Goal: Task Accomplishment & Management: Complete application form

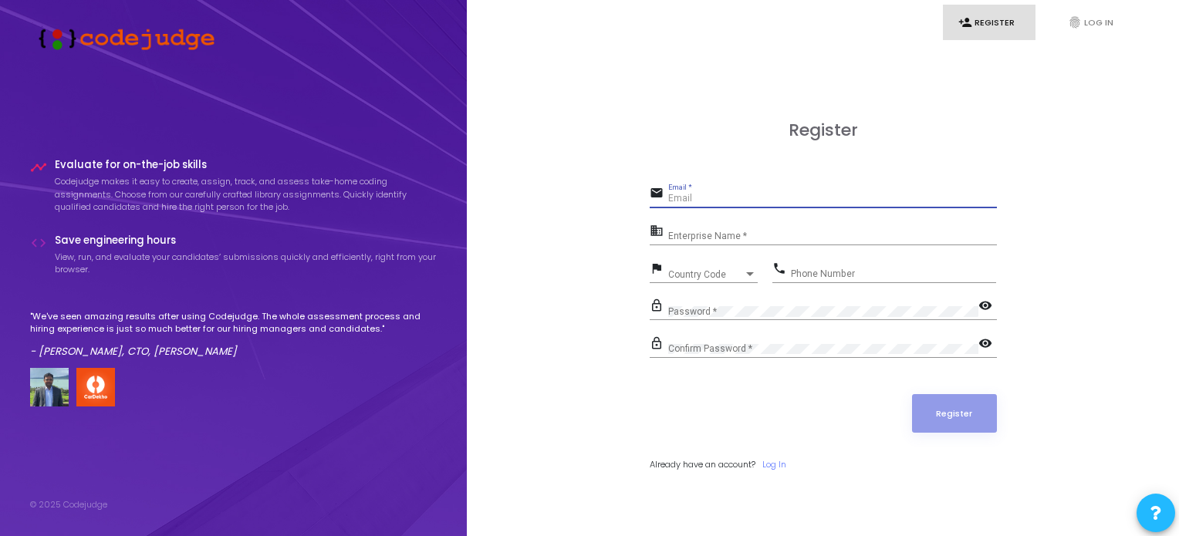
click at [697, 199] on input "Email *" at bounding box center [832, 199] width 329 height 11
type input "[EMAIL_ADDRESS][DOMAIN_NAME]"
click at [714, 230] on div "Enterprise Name *" at bounding box center [832, 233] width 329 height 24
click at [980, 19] on link "person_add Register" at bounding box center [989, 23] width 93 height 36
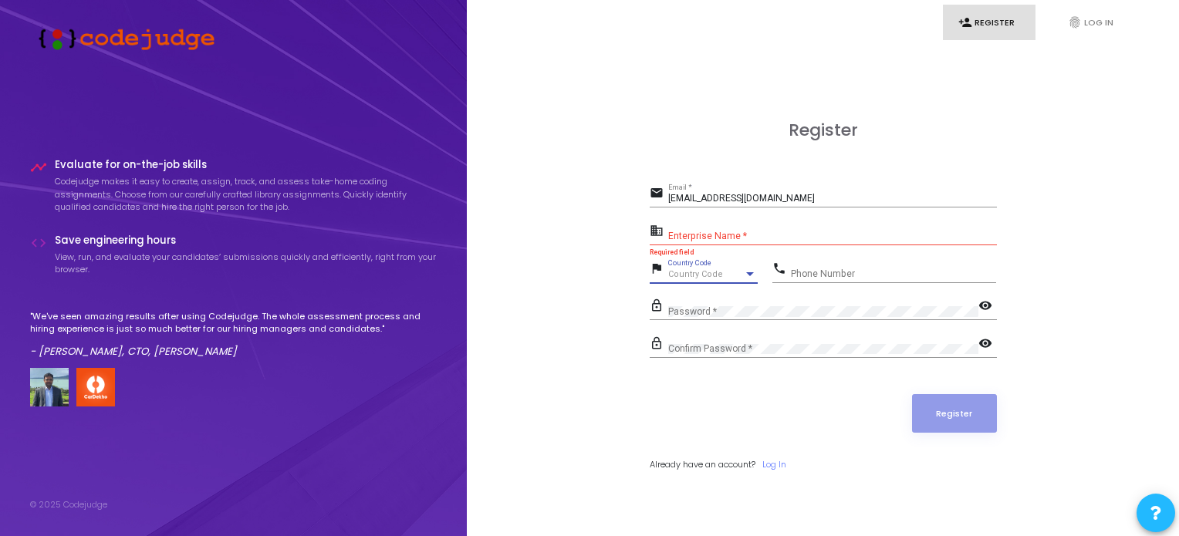
click at [711, 269] on span "Country Code" at bounding box center [695, 274] width 55 height 10
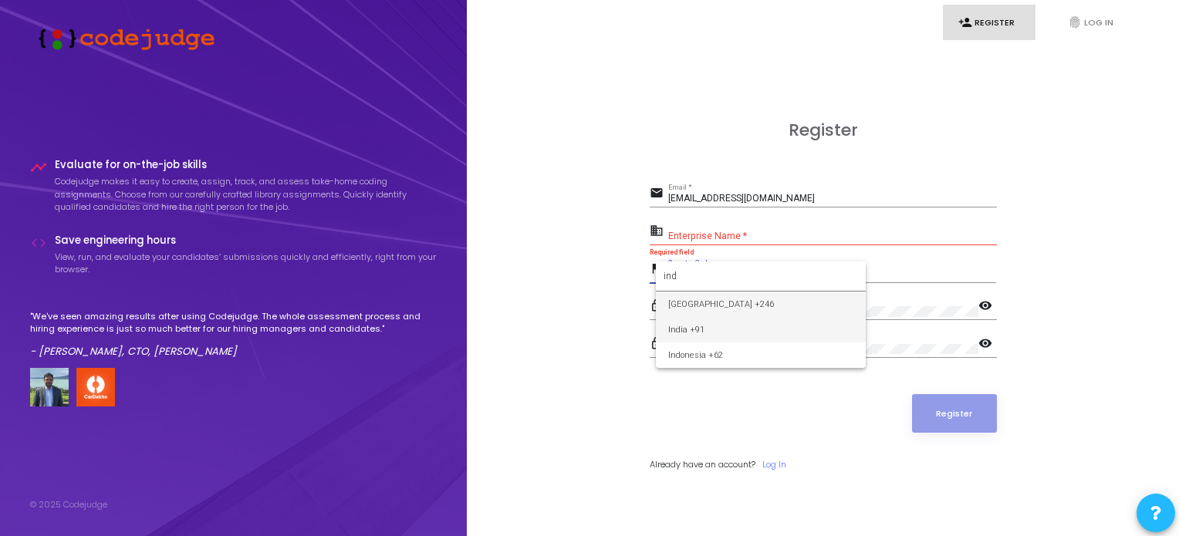
type input "ind"
click at [694, 329] on span "India +91" at bounding box center [760, 329] width 185 height 25
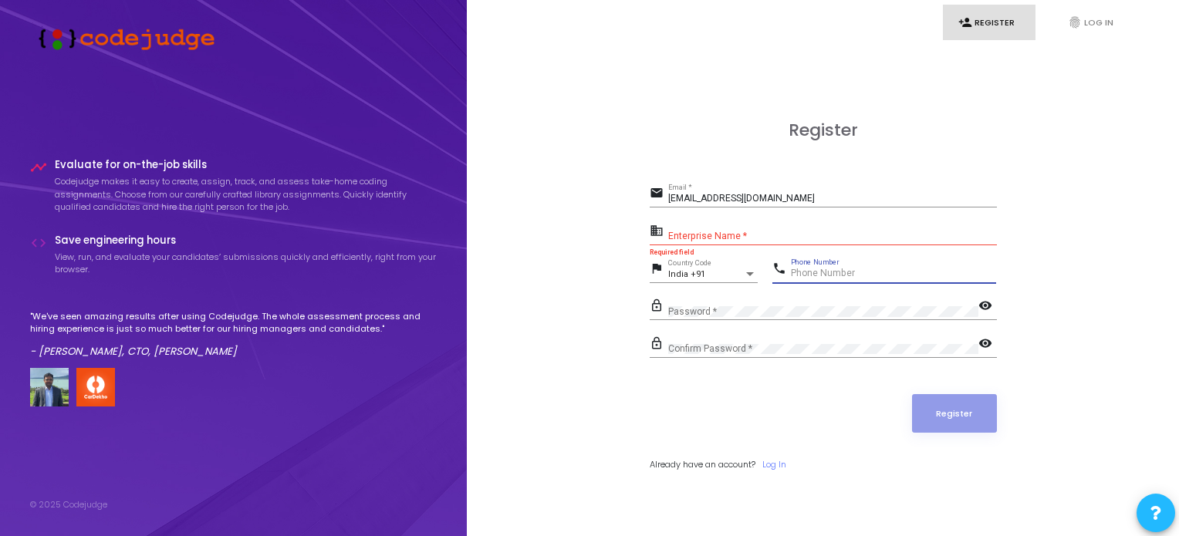
click at [826, 270] on input "Phone Number" at bounding box center [893, 273] width 205 height 11
type input "7007863025"
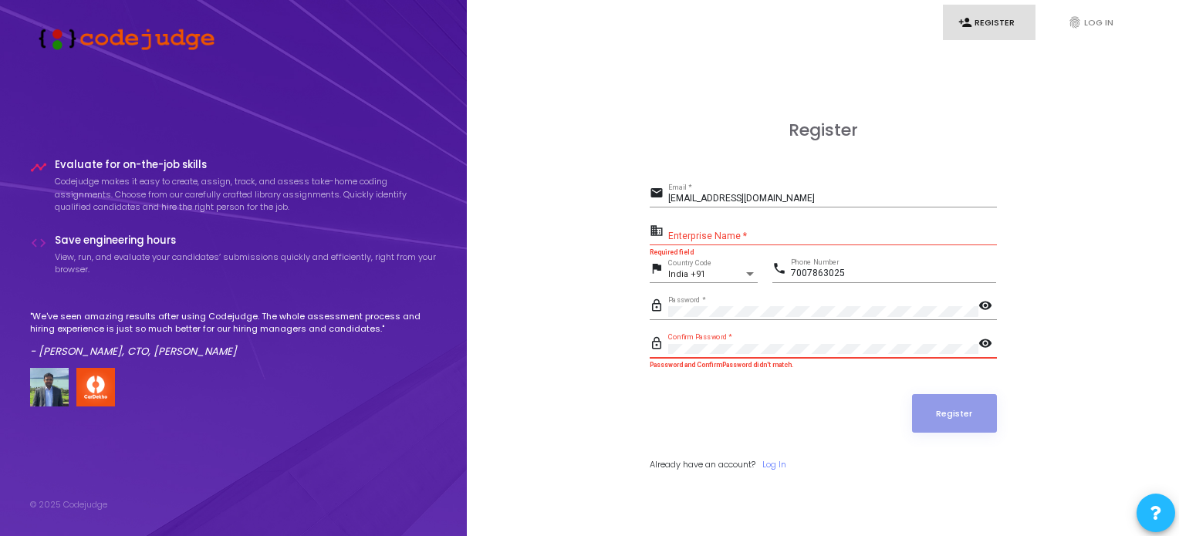
click at [731, 233] on input "Enterprise Name *" at bounding box center [832, 236] width 329 height 11
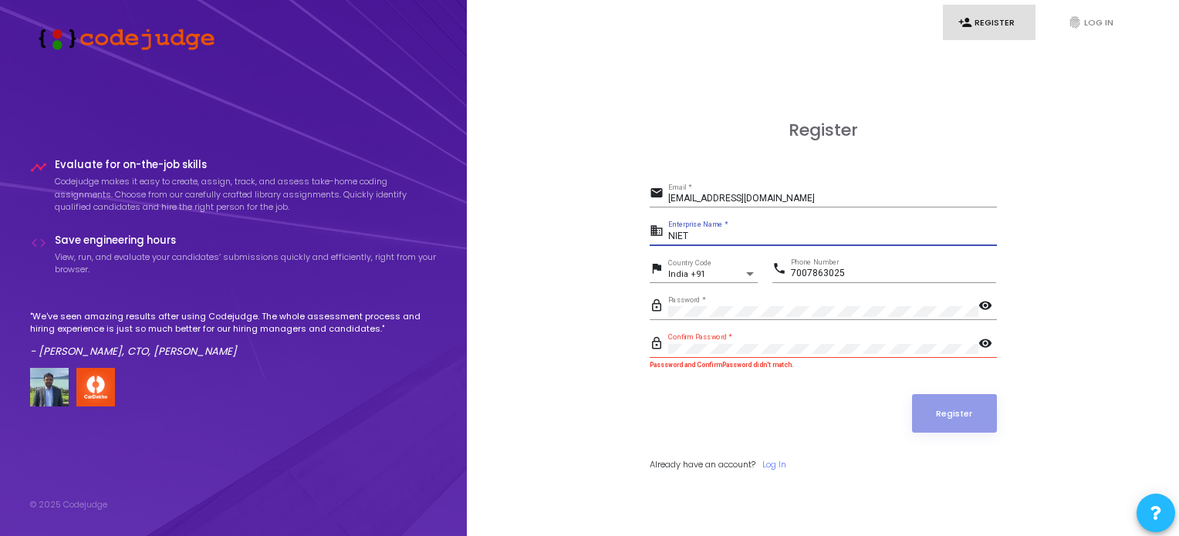
type input "NIET"
click at [981, 342] on mat-icon "visibility" at bounding box center [987, 345] width 19 height 19
click at [981, 342] on mat-icon "visibility_off" at bounding box center [987, 345] width 19 height 19
click at [985, 308] on mat-icon "visibility" at bounding box center [987, 307] width 19 height 19
click at [985, 342] on mat-icon "visibility" at bounding box center [987, 345] width 19 height 19
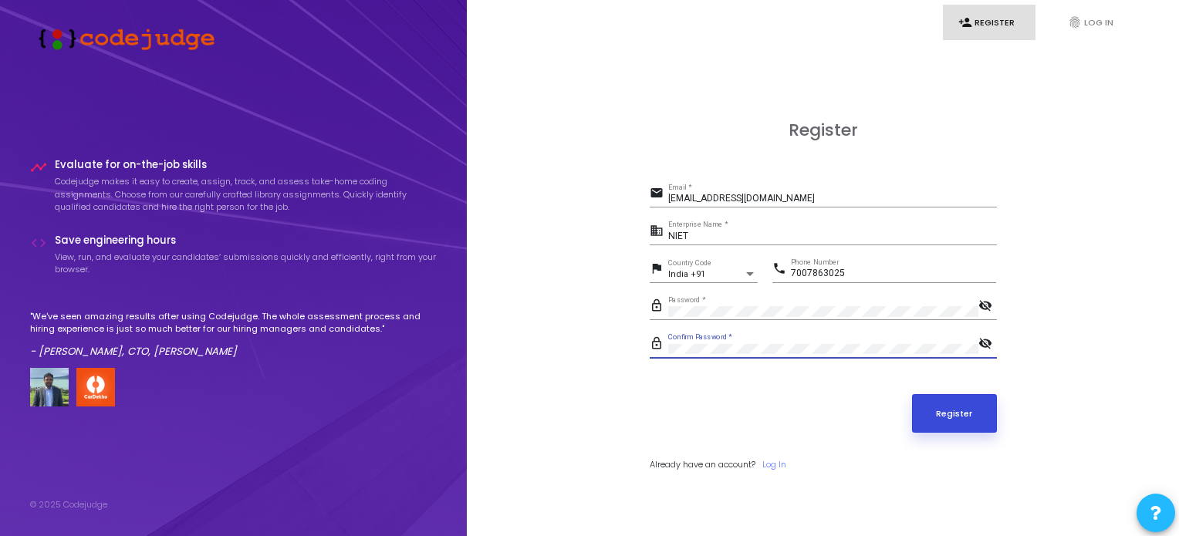
click at [969, 410] on button "Register" at bounding box center [954, 413] width 85 height 39
click at [1003, 29] on link "person_add Register" at bounding box center [989, 23] width 93 height 36
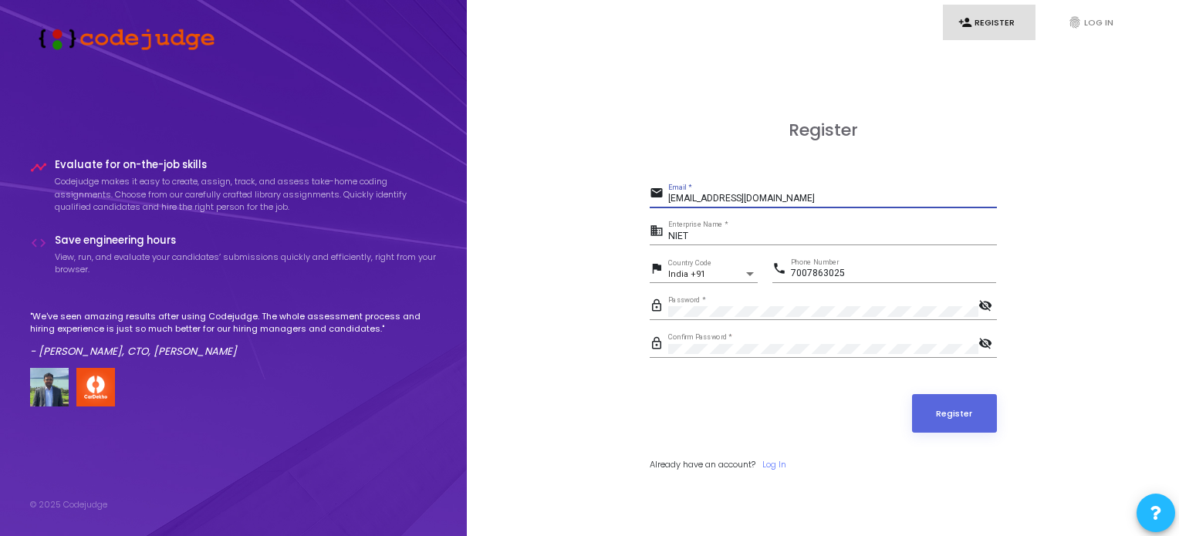
drag, startPoint x: 804, startPoint y: 200, endPoint x: 644, endPoint y: 203, distance: 159.7
click at [644, 203] on div "Register email [EMAIL_ADDRESS][DOMAIN_NAME] Email * business NIET Enterprise Na…" at bounding box center [823, 313] width 678 height 536
